Goal: Task Accomplishment & Management: Manage account settings

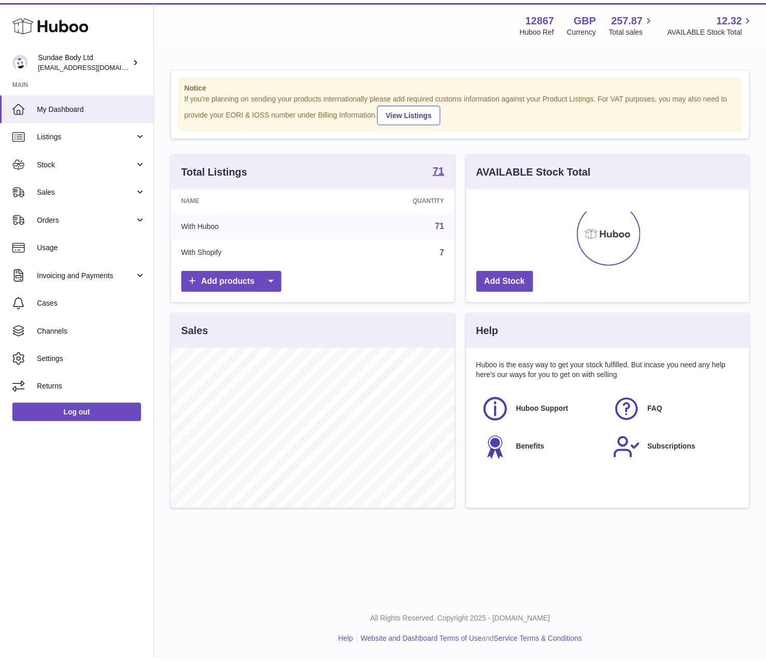
scroll to position [518030, 517909]
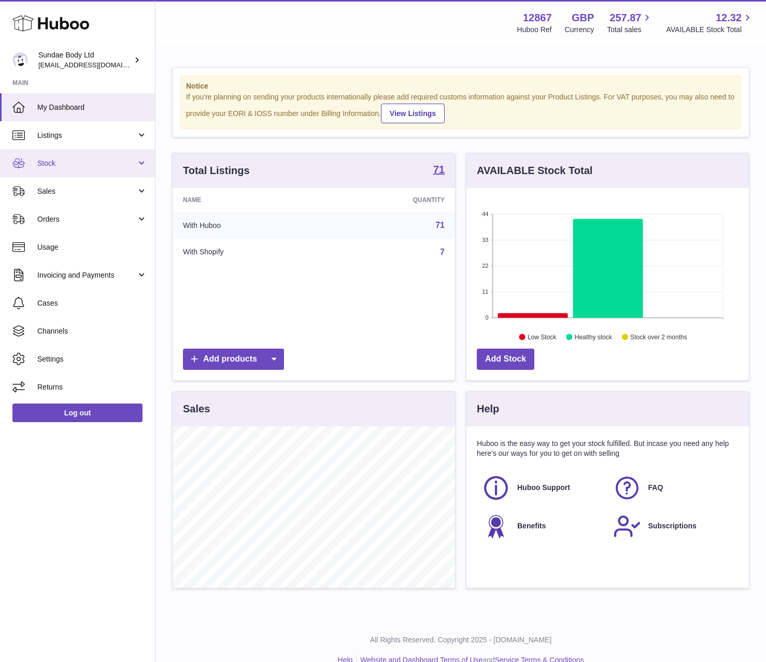
click at [63, 156] on link "Stock" at bounding box center [77, 163] width 155 height 28
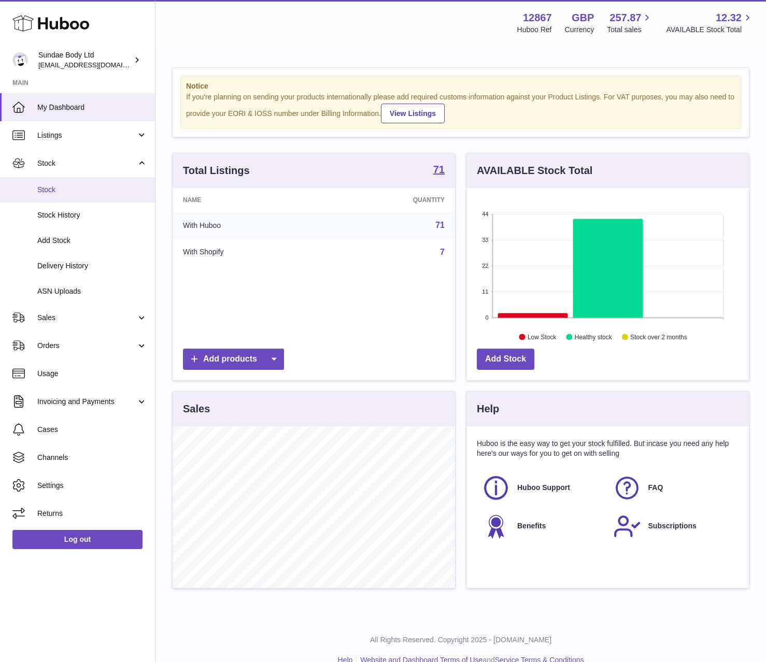
click at [61, 179] on link "Stock" at bounding box center [77, 189] width 155 height 25
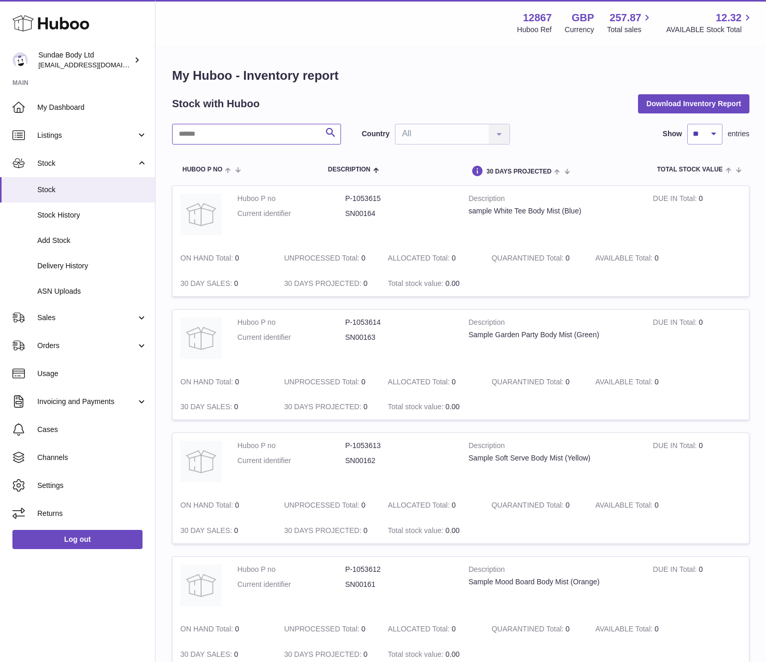
click at [210, 144] on input "text" at bounding box center [256, 134] width 169 height 21
type input "****"
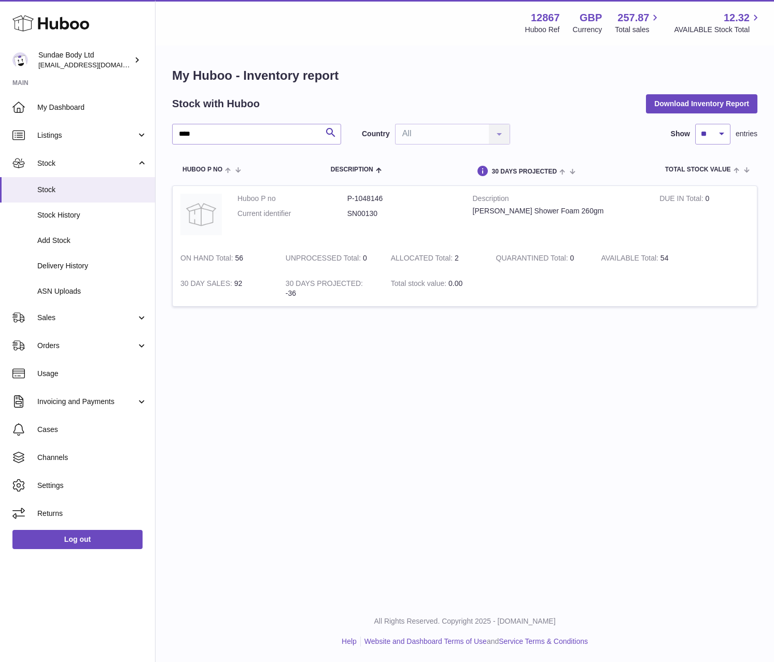
click at [523, 452] on div "Menu Huboo 12867 Huboo Ref GBP Currency 257.87 Total sales 12.32 AVAILABLE Stoc…" at bounding box center [464, 300] width 618 height 601
